Goal: Information Seeking & Learning: Check status

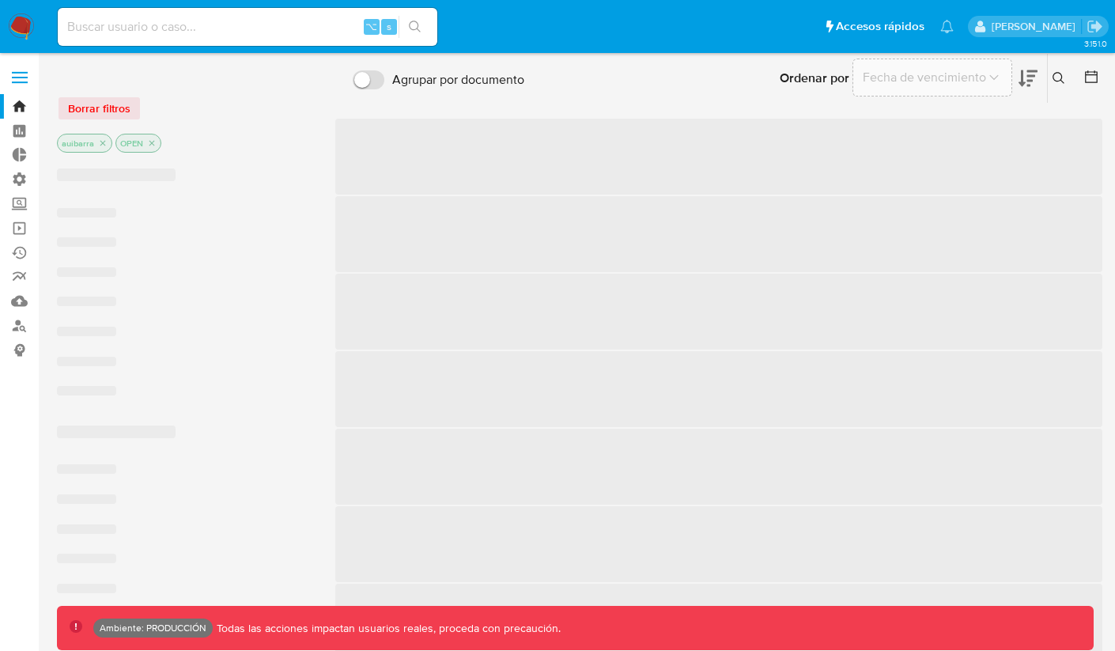
click at [313, 27] on input at bounding box center [248, 27] width 380 height 21
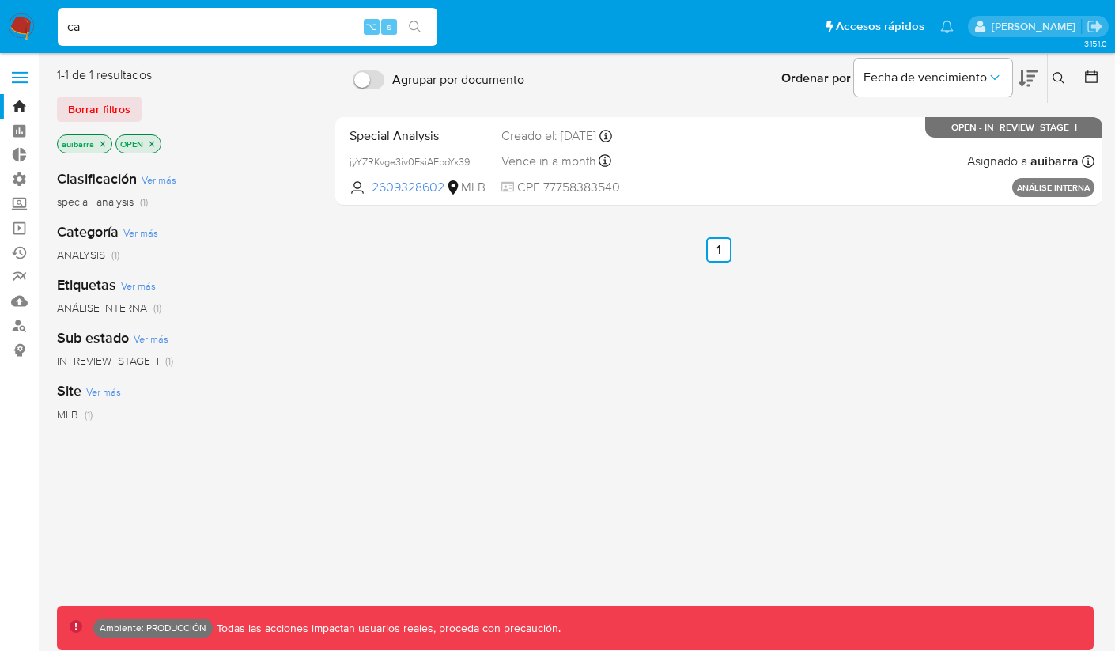
type input "c"
type input "[EMAIL_ADDRESS][DOMAIN_NAME]"
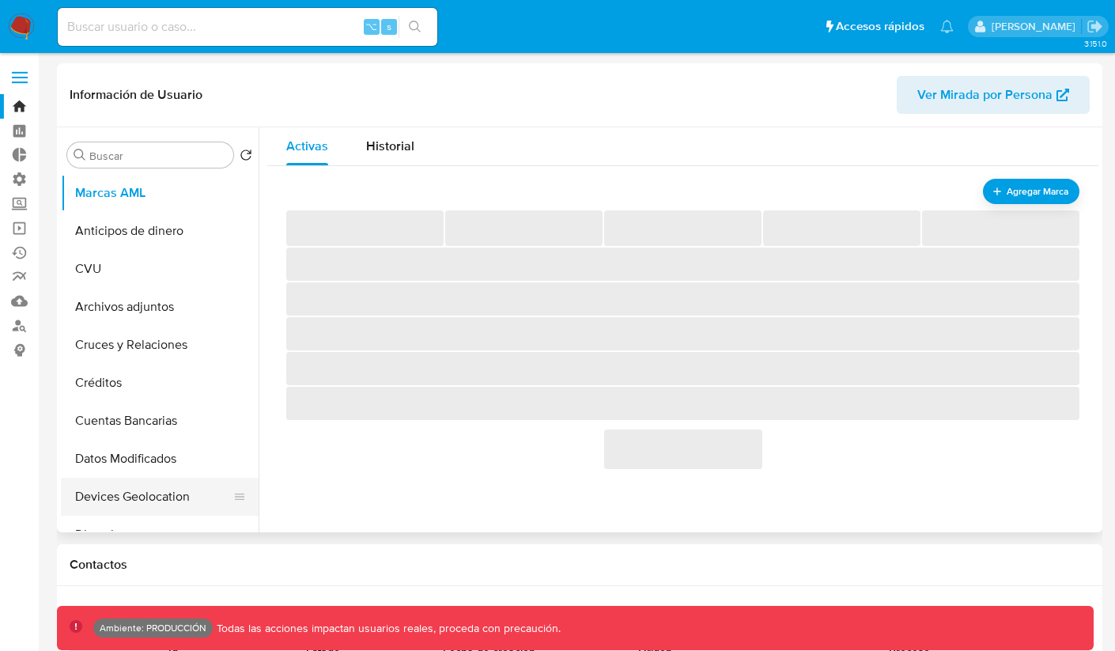
scroll to position [177, 0]
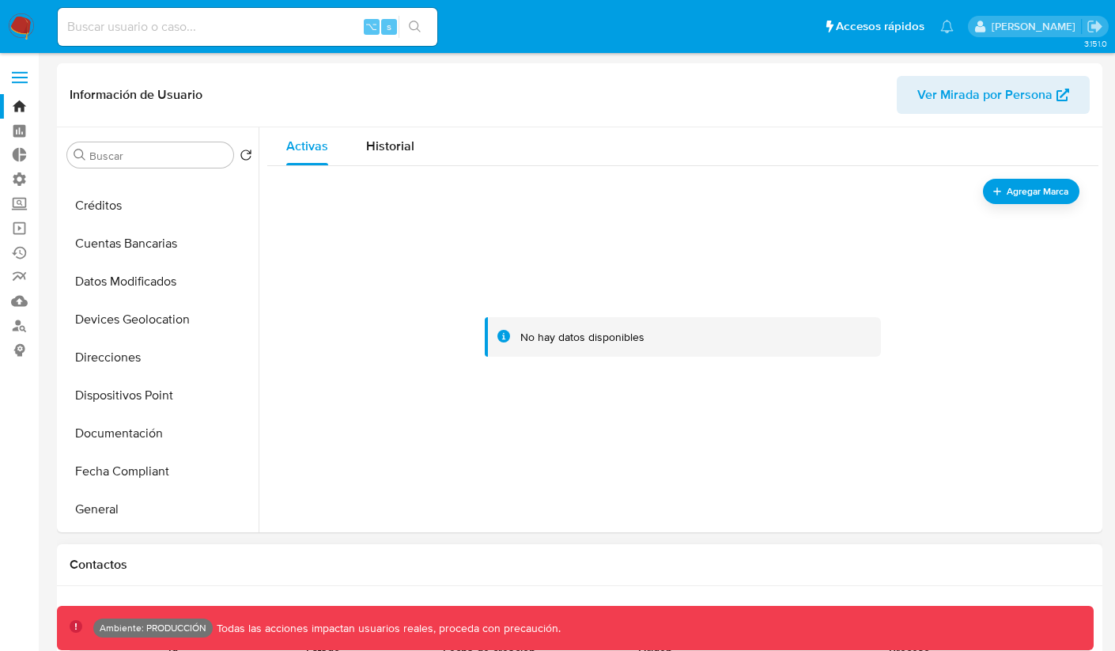
select select "10"
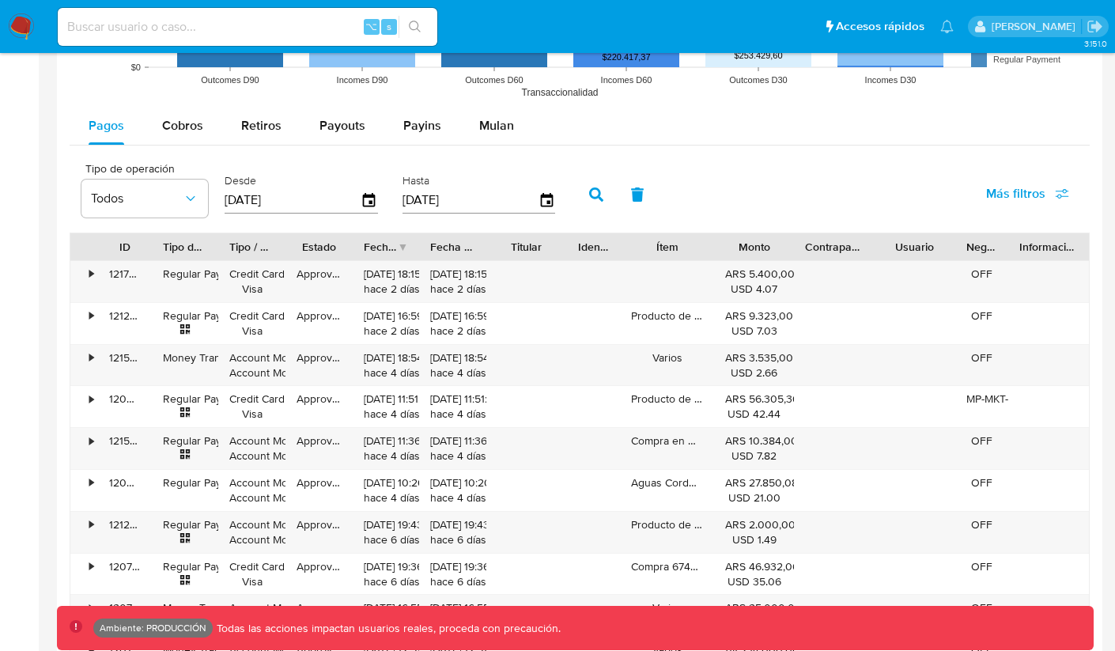
scroll to position [1446, 0]
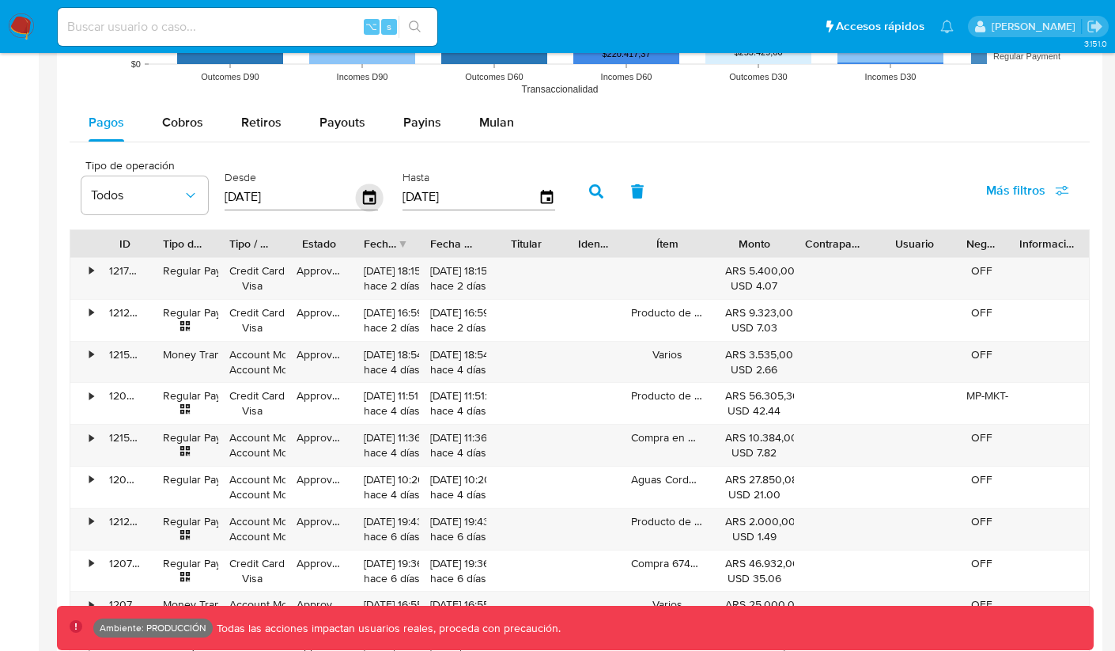
click at [365, 201] on icon "button" at bounding box center [370, 197] width 28 height 28
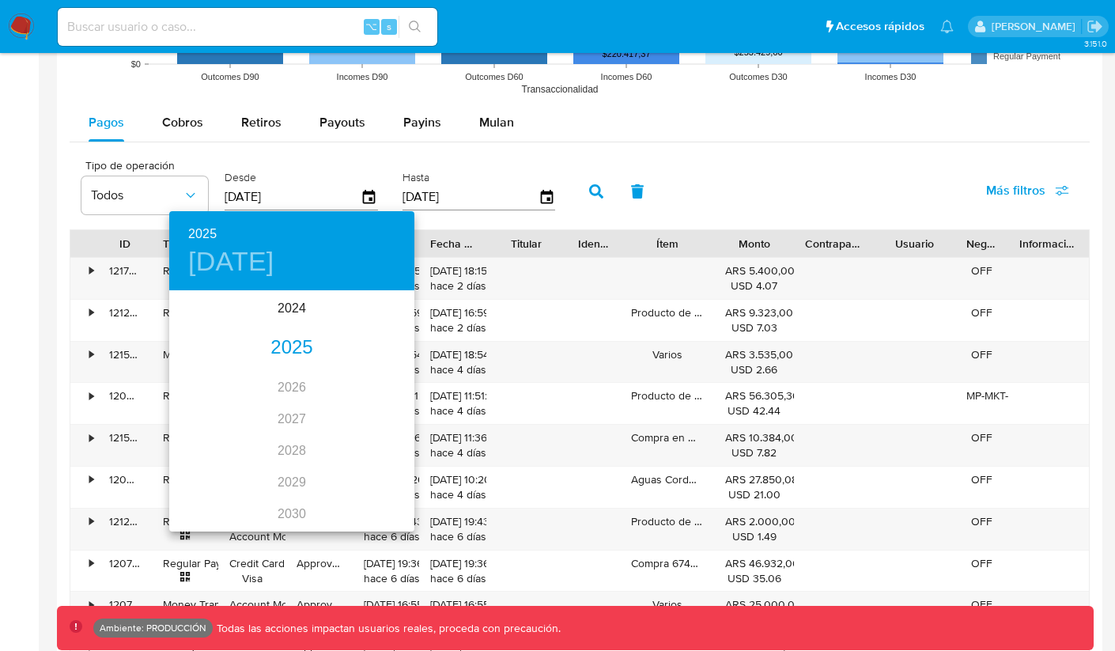
click at [206, 260] on h4 "[DATE]" at bounding box center [231, 261] width 86 height 33
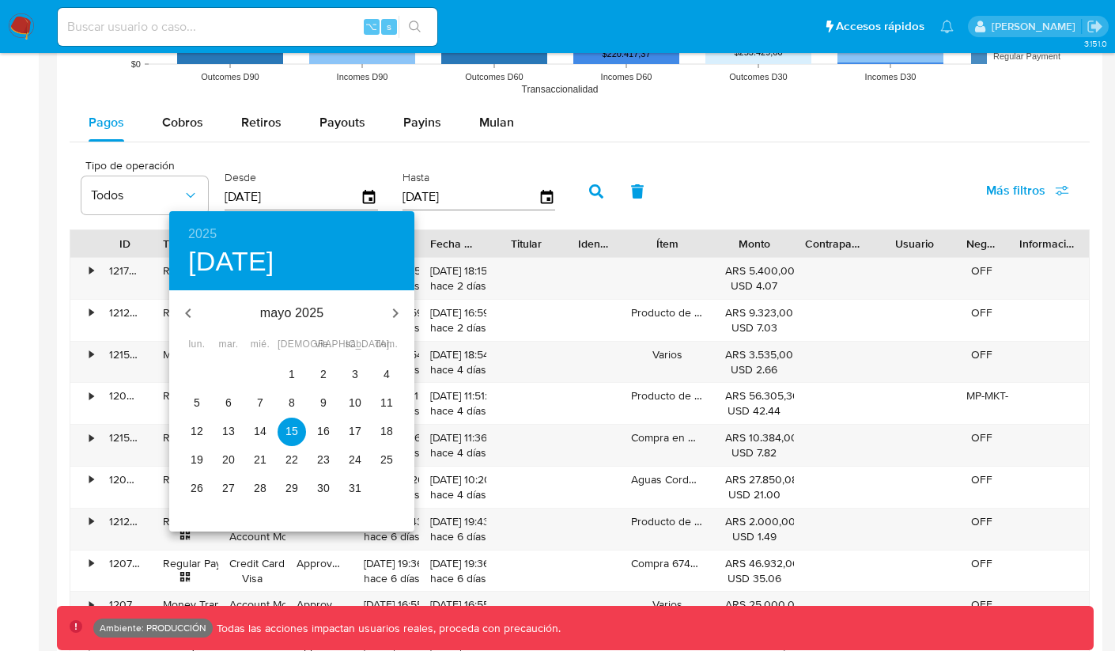
click at [289, 376] on p "1" at bounding box center [292, 374] width 6 height 16
type input "[DATE]"
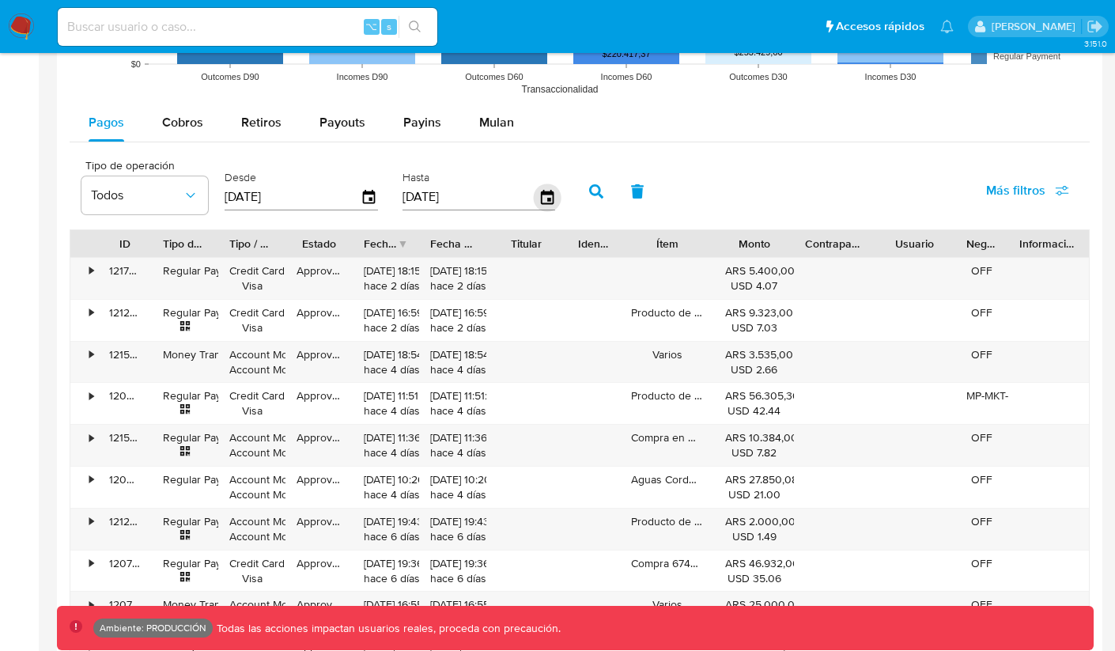
click at [543, 199] on icon "button" at bounding box center [546, 197] width 13 height 14
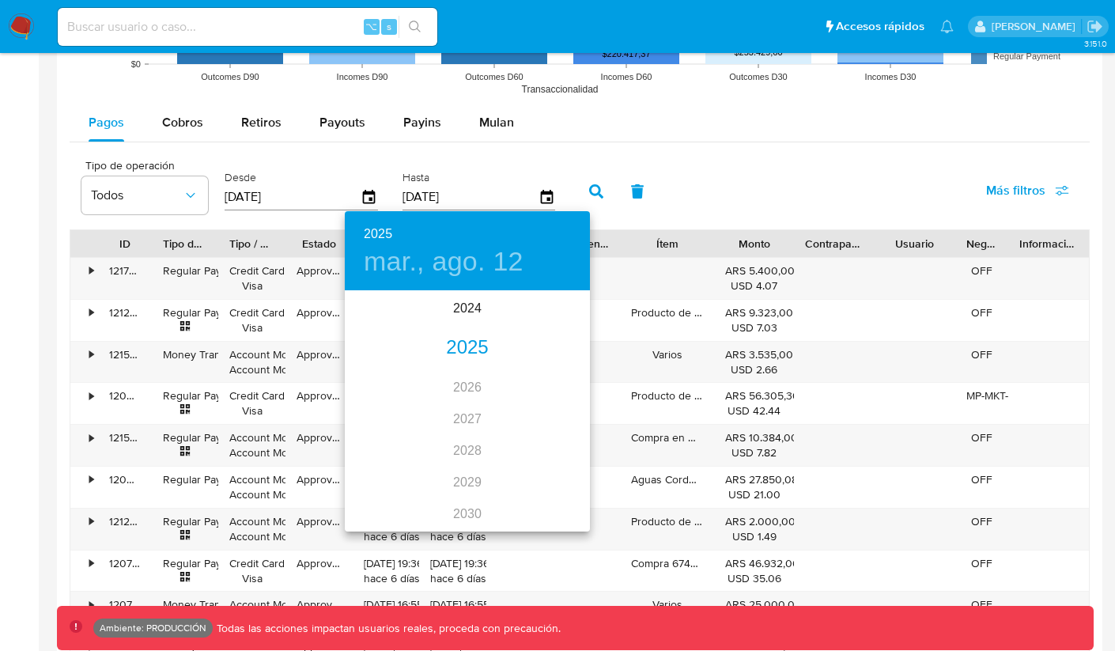
click at [388, 259] on h4 "mar., ago. 12" at bounding box center [444, 261] width 160 height 33
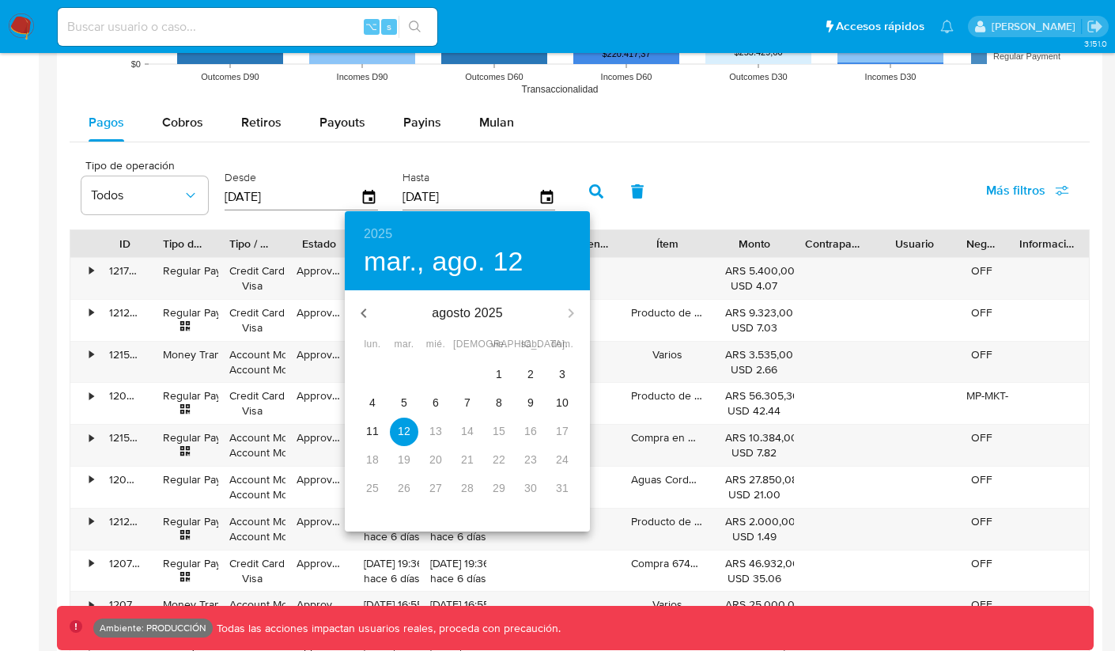
click at [462, 402] on span "7" at bounding box center [467, 403] width 28 height 16
type input "[DATE]"
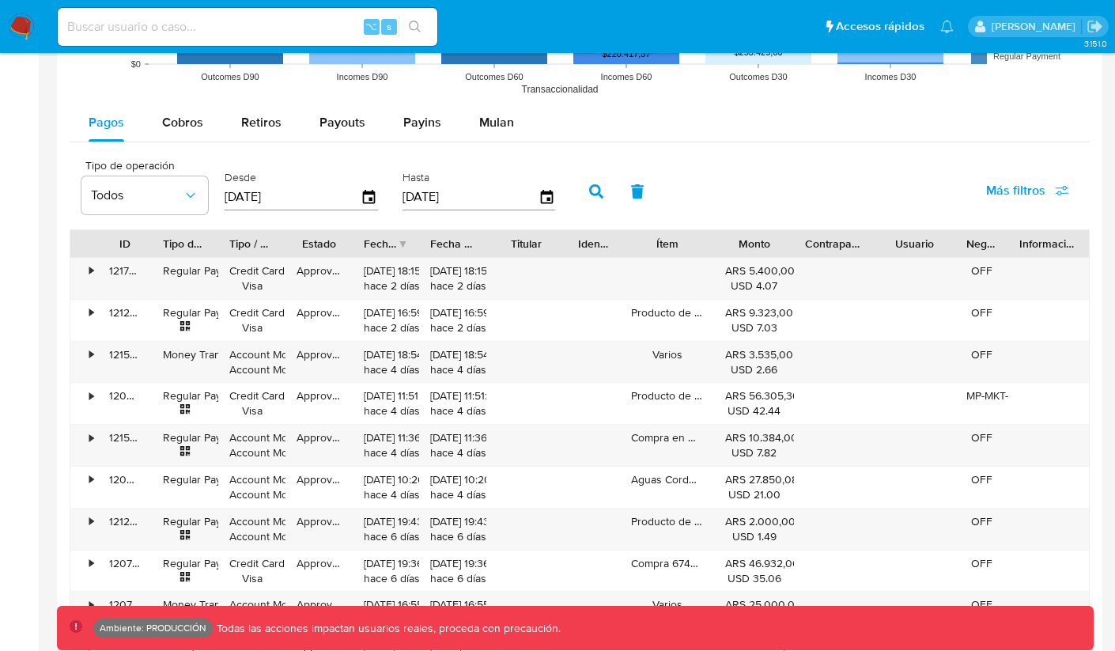
click at [589, 193] on icon "button" at bounding box center [596, 191] width 14 height 14
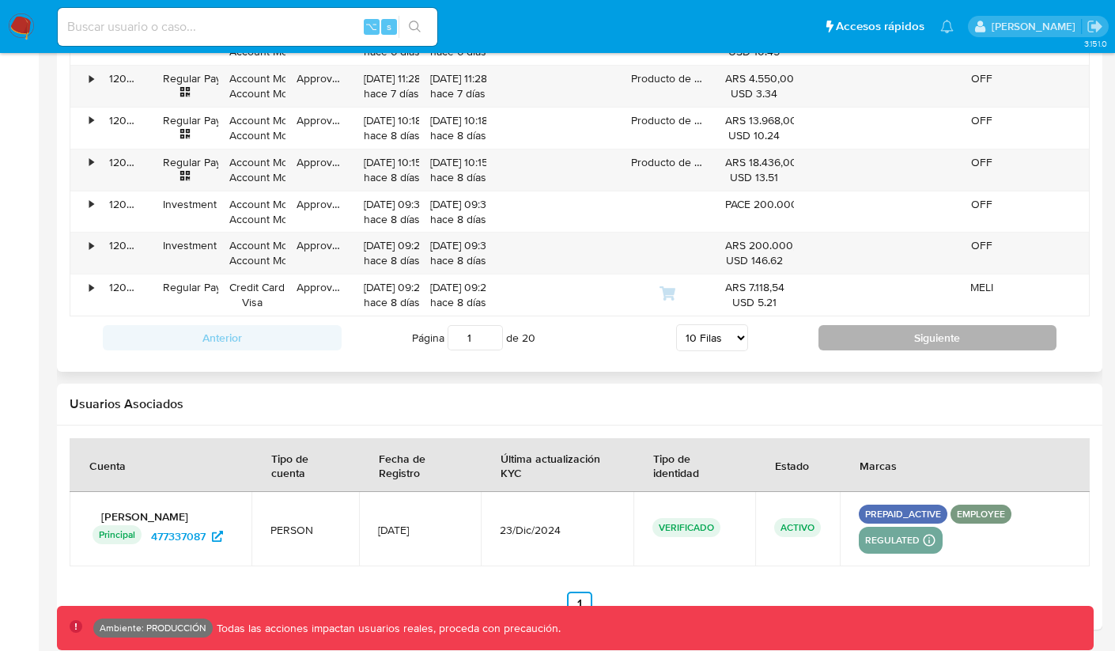
click at [894, 326] on button "Siguiente" at bounding box center [938, 337] width 239 height 25
type input "2"
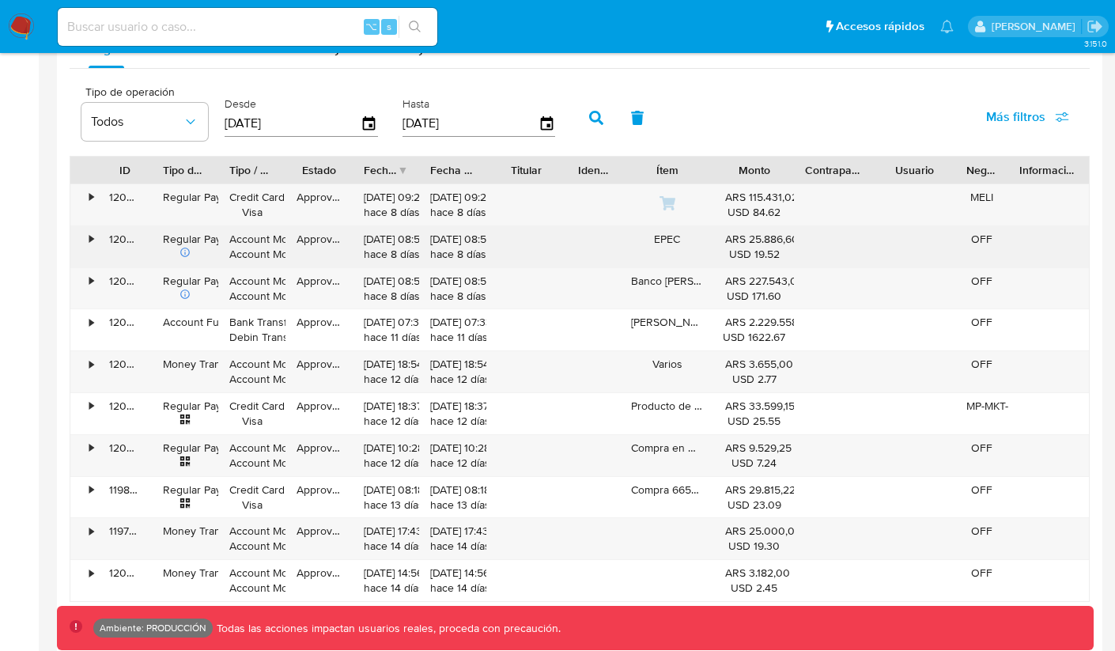
scroll to position [1521, 0]
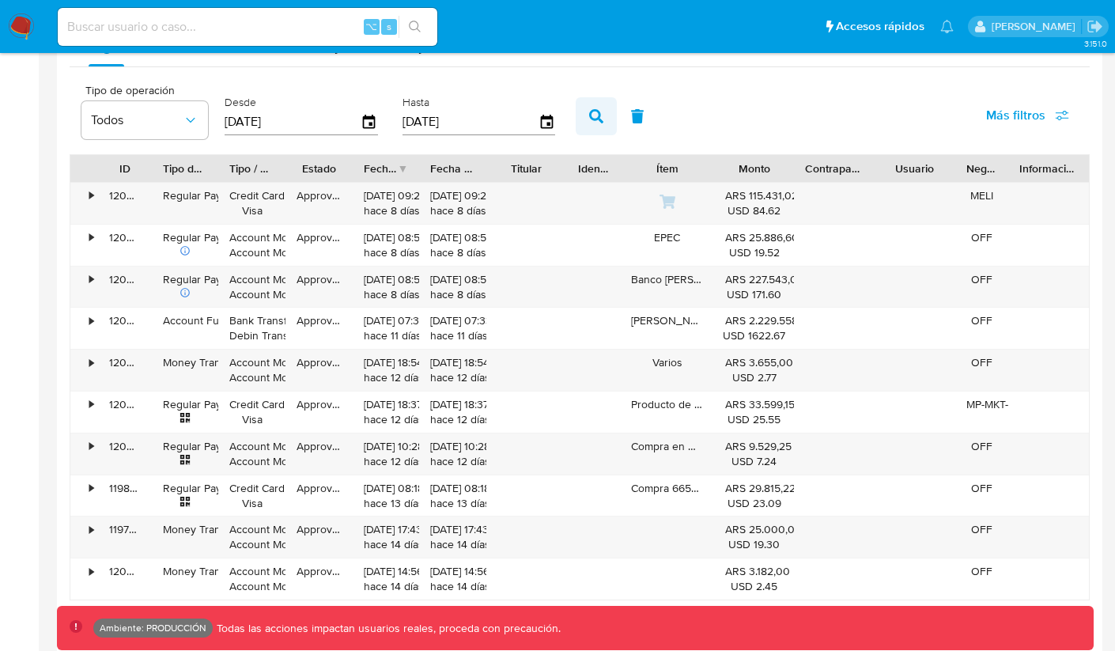
click at [593, 120] on icon "button" at bounding box center [596, 116] width 14 height 14
click at [1004, 127] on span "Más filtros" at bounding box center [1015, 115] width 59 height 38
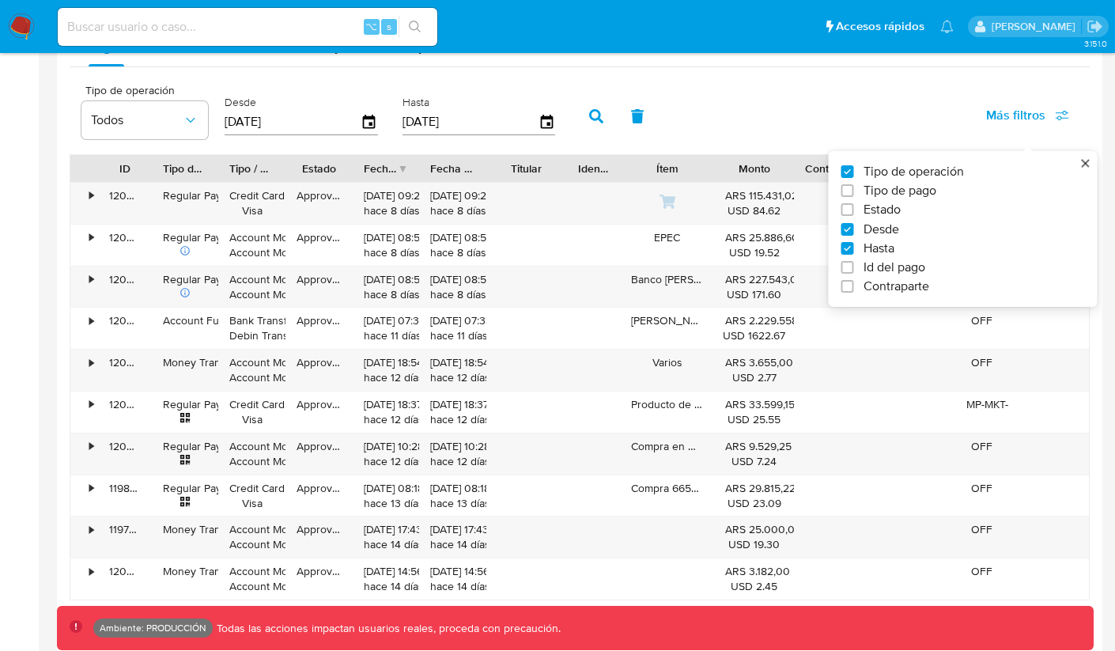
click at [886, 297] on div "Tipo de operación Tipo de pago Estado Desde Hasta Id del pago Contraparte" at bounding box center [963, 229] width 269 height 156
click at [894, 286] on span "Contraparte" at bounding box center [897, 286] width 66 height 16
click at [854, 286] on input "Contraparte" at bounding box center [847, 286] width 13 height 13
checkbox input "true"
click at [749, 118] on icon "button" at bounding box center [756, 116] width 14 height 14
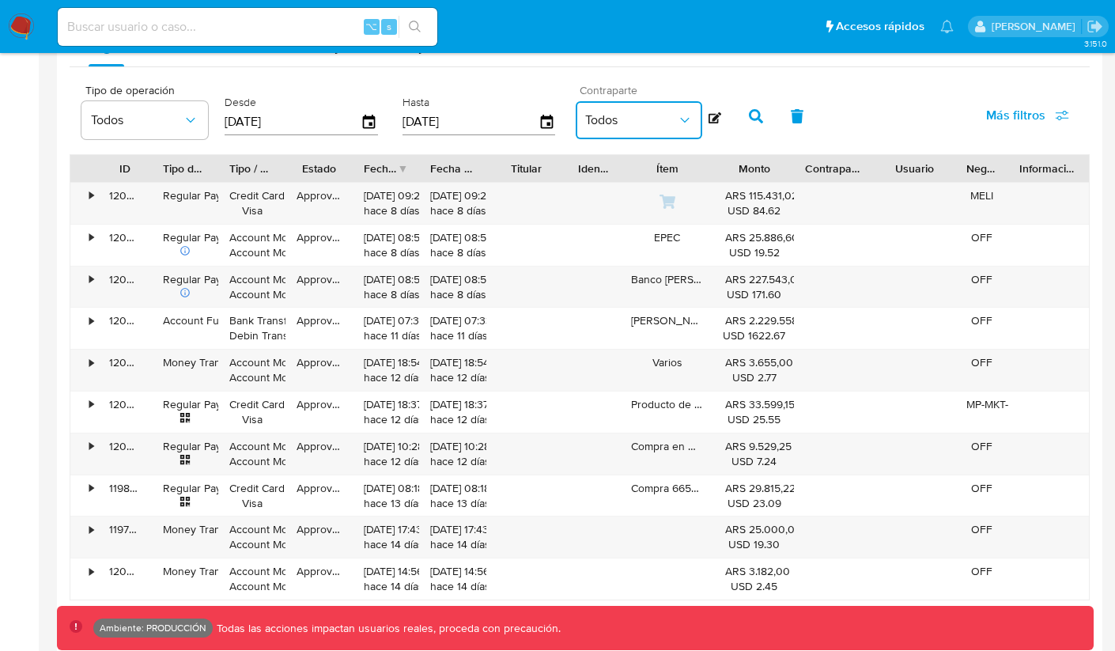
click at [671, 122] on span "Todos" at bounding box center [631, 120] width 92 height 16
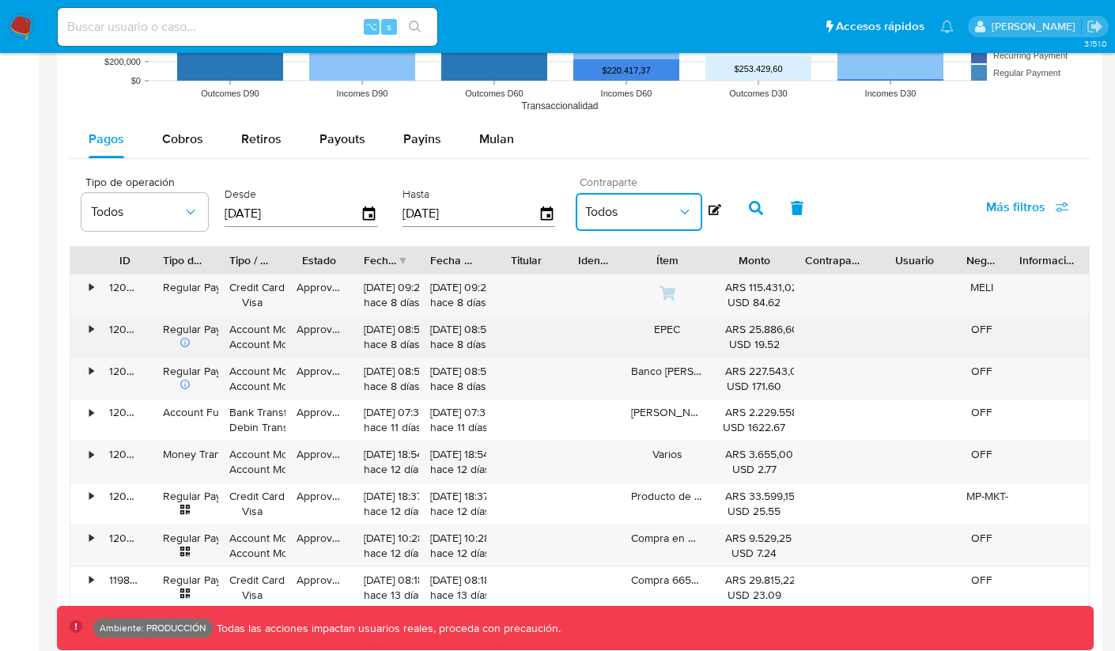
scroll to position [1437, 0]
